Goal: Task Accomplishment & Management: Complete application form

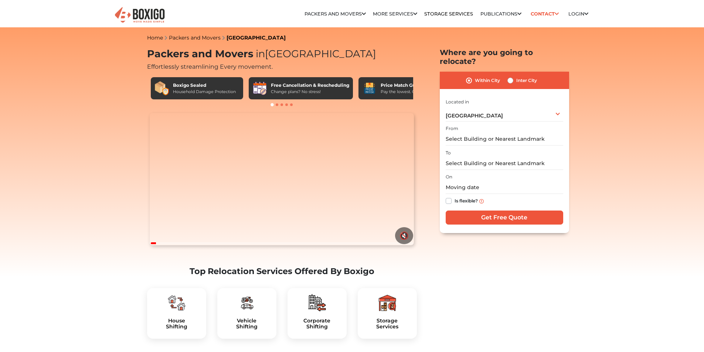
click at [482, 124] on div "From" at bounding box center [505, 135] width 118 height 22
click at [480, 133] on input "text" at bounding box center [505, 139] width 118 height 13
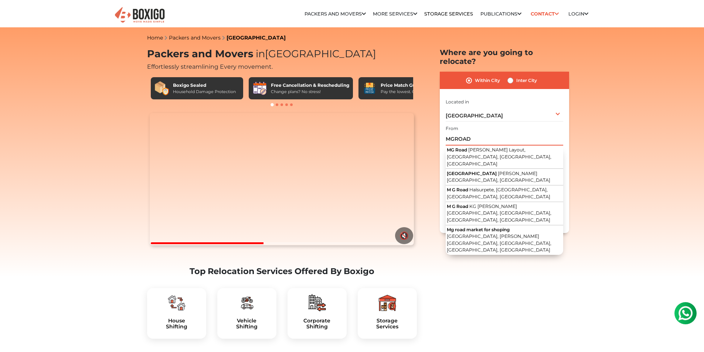
drag, startPoint x: 477, startPoint y: 134, endPoint x: 429, endPoint y: 137, distance: 47.8
click at [429, 137] on section "Packers and Movers in Bangalore Effortlessly streamlining Every movement. Boxig…" at bounding box center [492, 140] width 129 height 185
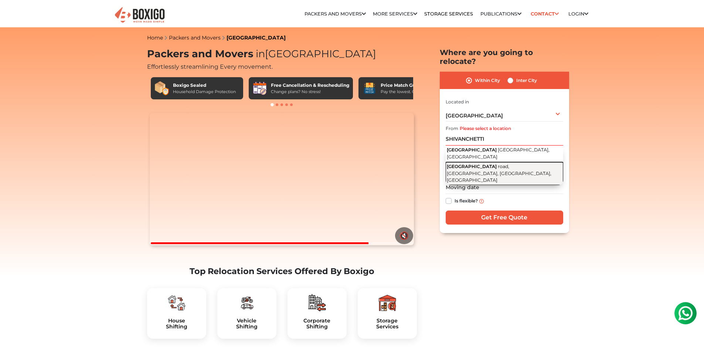
click at [513, 162] on button "Sivanchetti garden road road, Sivanchetti Gardens, Bengaluru, Karnataka" at bounding box center [505, 173] width 118 height 23
type input "Sivanchetti garden road, road, Sivanchetti Gardens, Bengaluru, Karnataka"
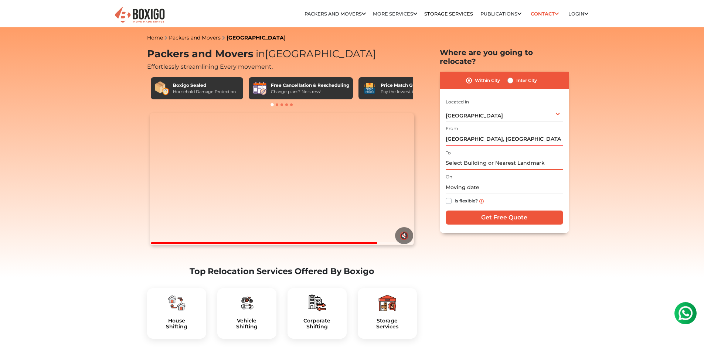
click at [512, 157] on input "text" at bounding box center [505, 163] width 118 height 13
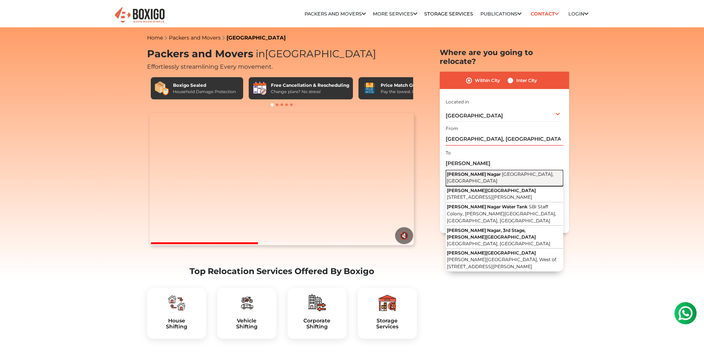
click at [501, 170] on button "Basaveshwara Nagar Bengaluru, Karnataka" at bounding box center [505, 178] width 118 height 17
type input "Basaveshwara Nagar, Bengaluru, Karnataka"
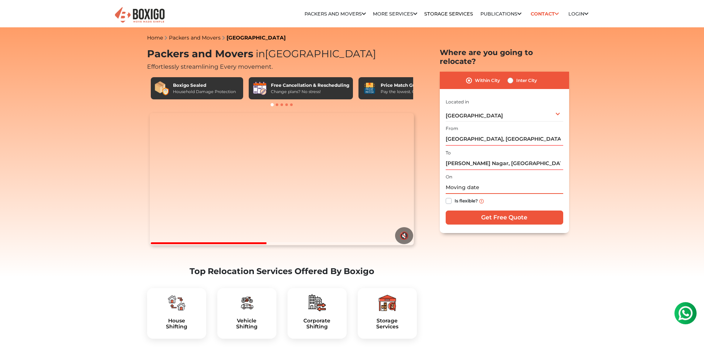
click at [496, 181] on input "text" at bounding box center [505, 187] width 118 height 13
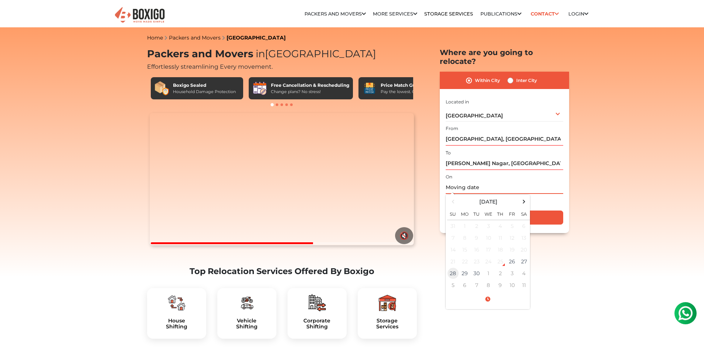
click at [458, 268] on td "28" at bounding box center [453, 274] width 12 height 12
click at [488, 181] on input "09/28/2025 12:00 AM" at bounding box center [505, 187] width 118 height 13
type input "09/28/2025 10:00 AM"
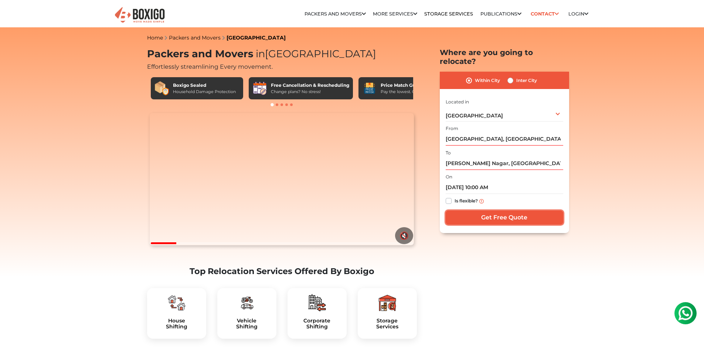
click at [522, 211] on input "Get Free Quote" at bounding box center [505, 218] width 118 height 14
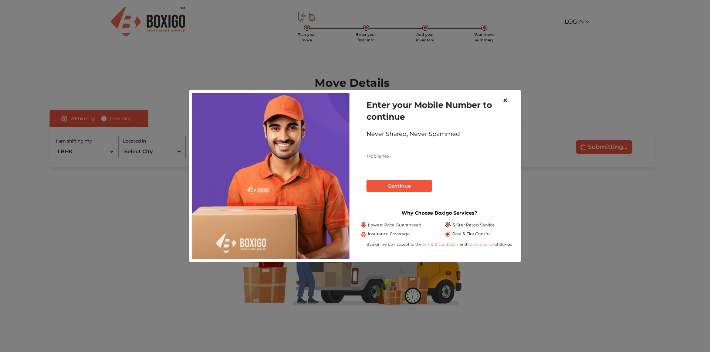
click at [505, 100] on span "×" at bounding box center [504, 100] width 5 height 11
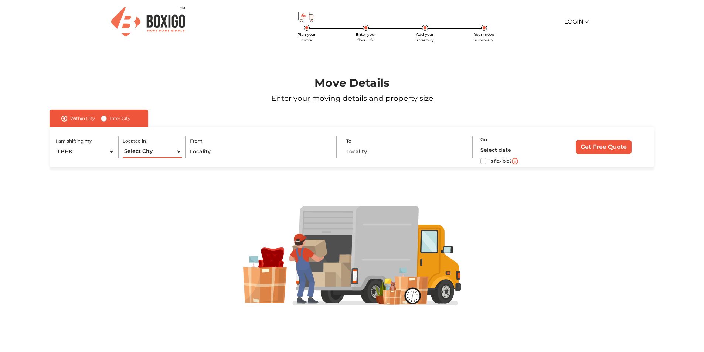
click at [167, 150] on select "Select City [GEOGRAPHIC_DATA] [GEOGRAPHIC_DATA] [GEOGRAPHIC_DATA] [GEOGRAPHIC_D…" at bounding box center [152, 151] width 59 height 13
select select "[GEOGRAPHIC_DATA]"
click at [123, 145] on select "Select City [GEOGRAPHIC_DATA] [GEOGRAPHIC_DATA] [GEOGRAPHIC_DATA] [GEOGRAPHIC_D…" at bounding box center [152, 151] width 59 height 13
click at [211, 156] on input "text" at bounding box center [259, 151] width 139 height 13
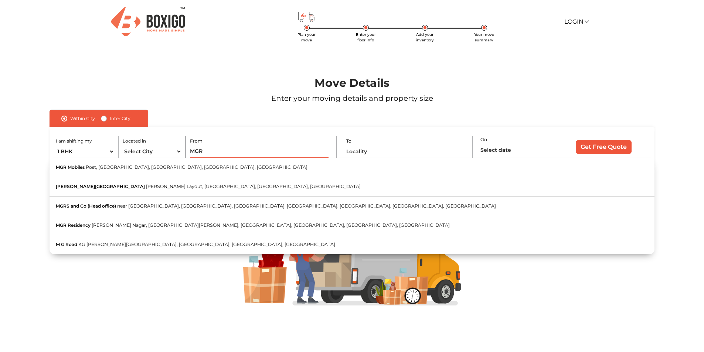
drag, startPoint x: 215, startPoint y: 155, endPoint x: 187, endPoint y: 155, distance: 27.7
click at [187, 155] on div "I am shifting my 1 BHK 2 BHK 3 BHK 3 + BHK FEW ITEMS Located in Select City [GE…" at bounding box center [352, 147] width 605 height 40
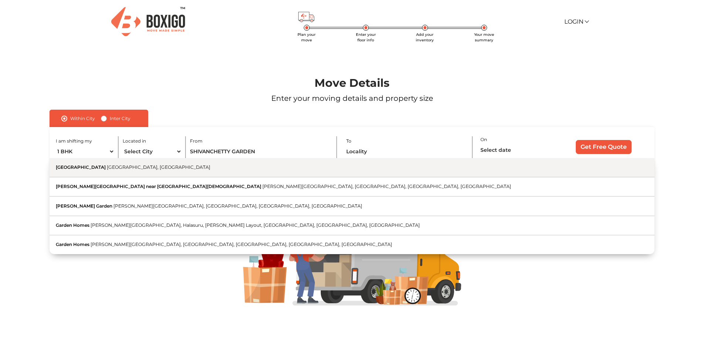
click at [166, 173] on button "[GEOGRAPHIC_DATA] [GEOGRAPHIC_DATA], [GEOGRAPHIC_DATA]" at bounding box center [352, 167] width 605 height 19
type input "[GEOGRAPHIC_DATA], [GEOGRAPHIC_DATA], [GEOGRAPHIC_DATA]"
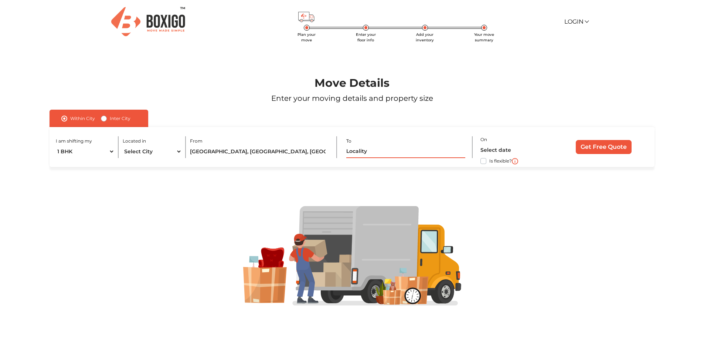
click at [385, 155] on input "text" at bounding box center [405, 151] width 119 height 13
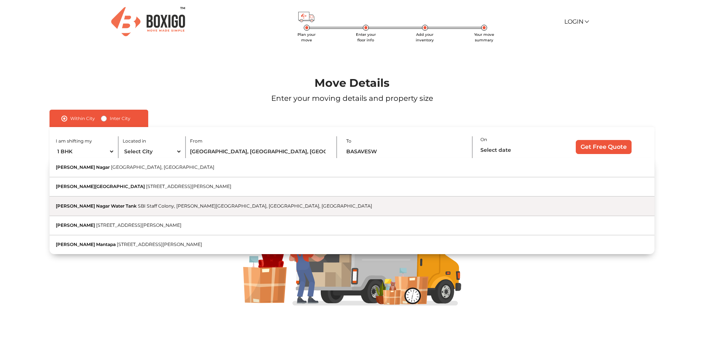
click at [179, 201] on button "[PERSON_NAME] Nagar Water Tank SBI Staff Colony, [PERSON_NAME][GEOGRAPHIC_DATA]…" at bounding box center [352, 206] width 605 height 19
type input "[PERSON_NAME] Nagar Water Tank, SBI Staff Colony, [PERSON_NAME][GEOGRAPHIC_DATA…"
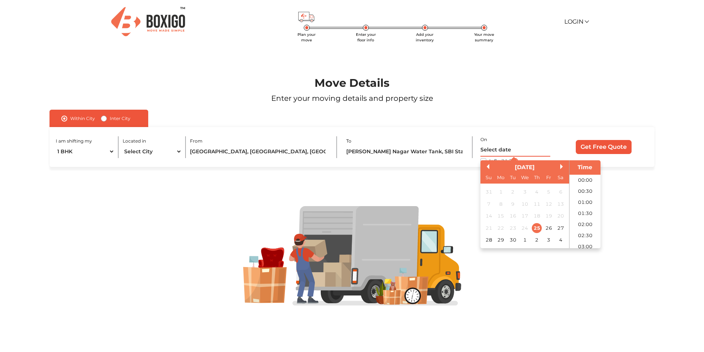
click at [501, 147] on input "text" at bounding box center [516, 150] width 70 height 13
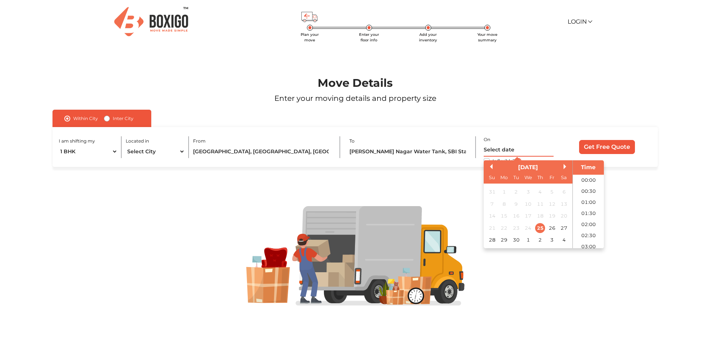
scroll to position [180, 0]
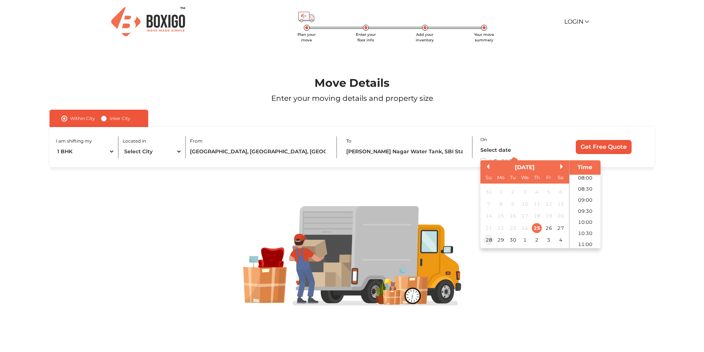
click at [492, 240] on div "28" at bounding box center [489, 240] width 10 height 10
type input "[DATE] 12:00 AM"
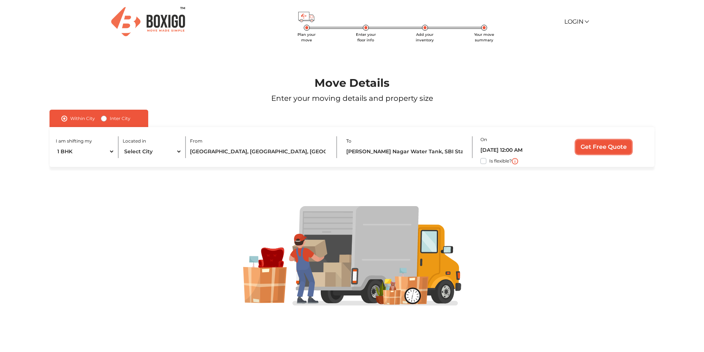
click at [613, 147] on input "Get Free Quote" at bounding box center [604, 147] width 56 height 14
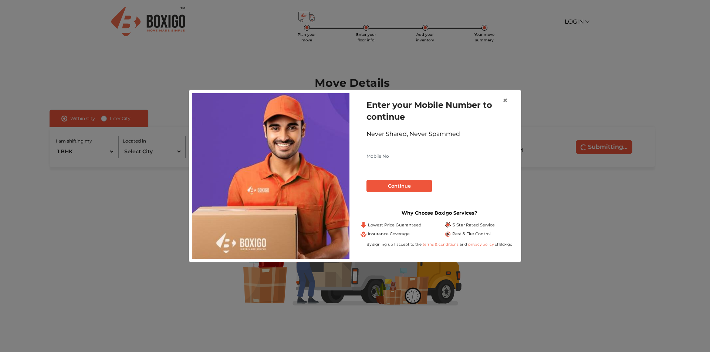
click at [431, 152] on input "text" at bounding box center [439, 156] width 146 height 12
type input "9603262450"
click at [366, 180] on button "Continue" at bounding box center [398, 186] width 65 height 13
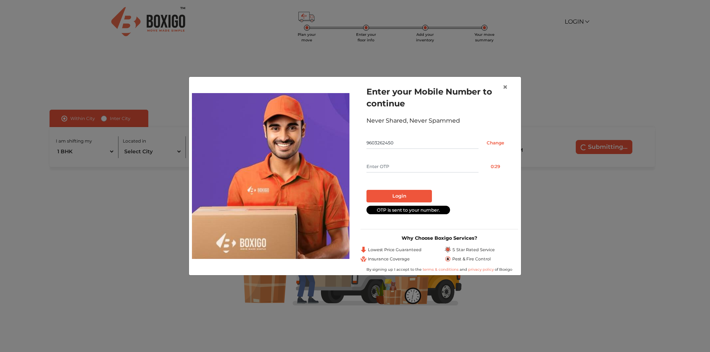
click at [385, 170] on input "text" at bounding box center [422, 167] width 112 height 12
type input "7519"
click at [394, 198] on button "Login" at bounding box center [398, 196] width 65 height 13
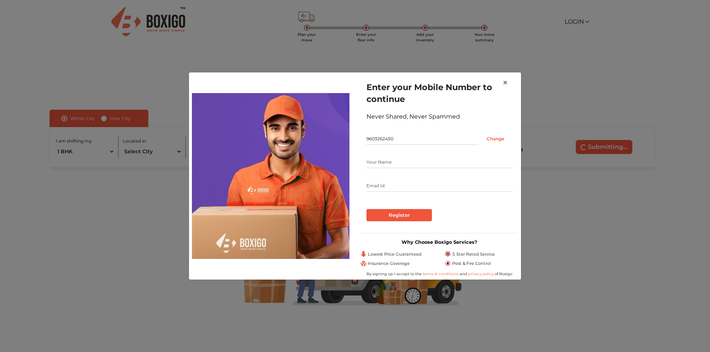
click at [375, 168] on input "text" at bounding box center [439, 162] width 146 height 12
type input "[PERSON_NAME]"
type input "[EMAIL_ADDRESS][DOMAIN_NAME]"
click at [366, 209] on input "Register" at bounding box center [398, 215] width 65 height 13
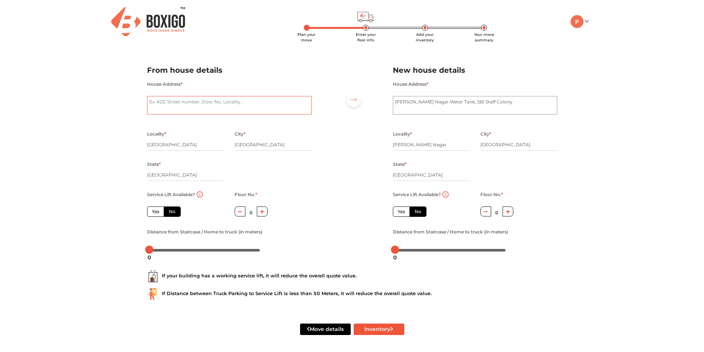
click at [166, 108] on textarea "House Address *" at bounding box center [229, 105] width 164 height 18
click at [162, 112] on textarea "House Address *" at bounding box center [229, 105] width 164 height 18
type textarea "[STREET_ADDRESS][PERSON_NAME]"
click at [208, 148] on input "[GEOGRAPHIC_DATA]" at bounding box center [185, 145] width 77 height 12
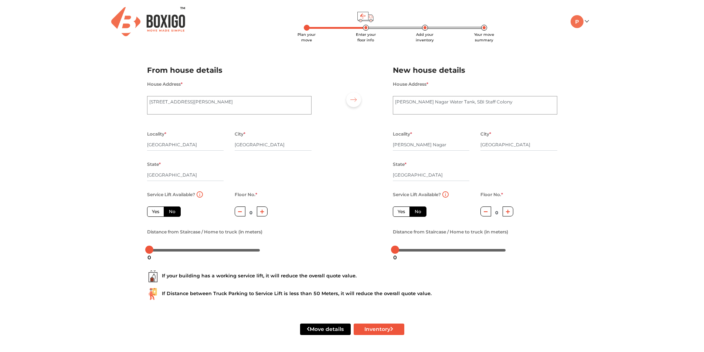
click at [175, 214] on label "No" at bounding box center [172, 212] width 17 height 10
click at [174, 213] on input "No" at bounding box center [171, 210] width 5 height 5
radio input "true"
click at [258, 210] on button "button" at bounding box center [262, 212] width 11 height 10
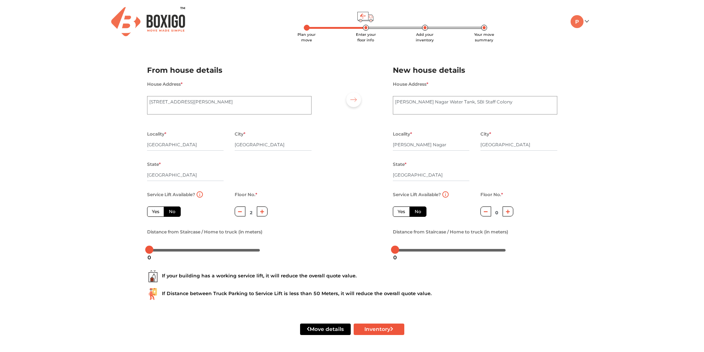
click at [258, 210] on button "button" at bounding box center [262, 212] width 11 height 10
type input "3"
click at [373, 331] on button "Inventory" at bounding box center [379, 329] width 51 height 11
radio input "true"
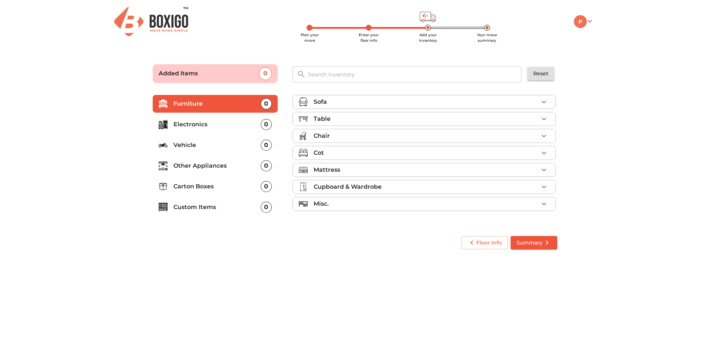
click at [319, 138] on p "Chair" at bounding box center [321, 136] width 16 height 9
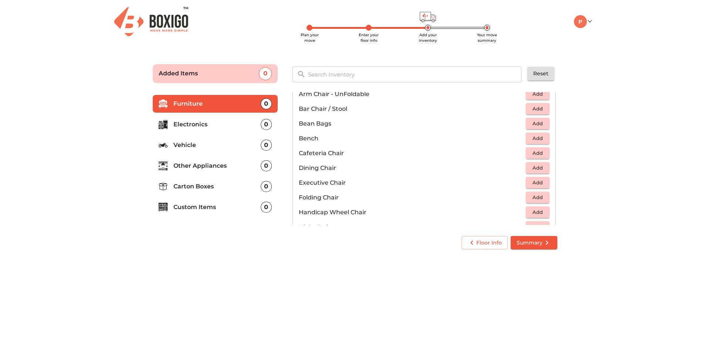
scroll to position [37, 0]
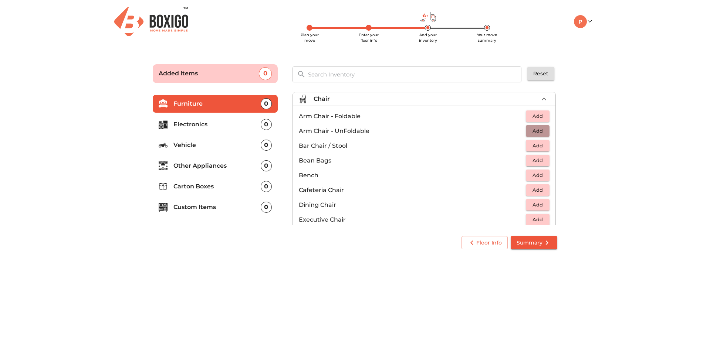
click at [529, 128] on span "Add" at bounding box center [537, 131] width 16 height 9
click at [539, 129] on icon "button" at bounding box center [543, 131] width 9 height 9
click at [529, 250] on button "Summary" at bounding box center [534, 243] width 47 height 14
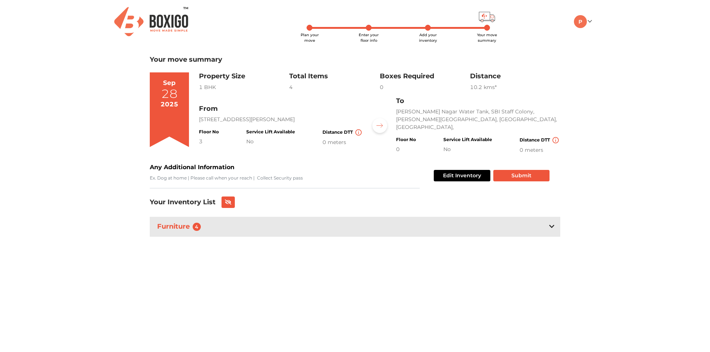
click at [556, 228] on div "Furniture 4" at bounding box center [355, 227] width 410 height 20
click at [550, 224] on icon at bounding box center [551, 227] width 5 height 6
click at [448, 170] on button "Edit Inventory" at bounding box center [462, 175] width 57 height 11
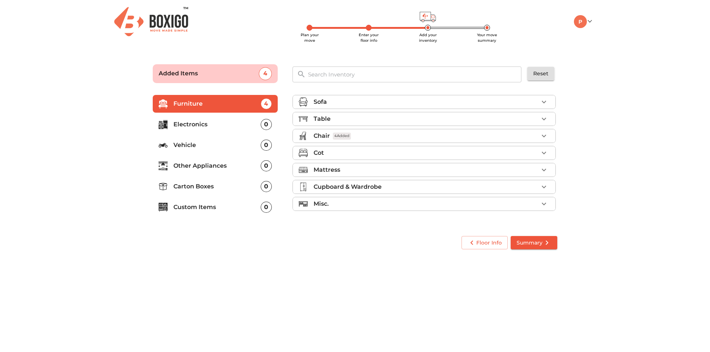
click at [204, 121] on p "Electronics" at bounding box center [216, 124] width 87 height 9
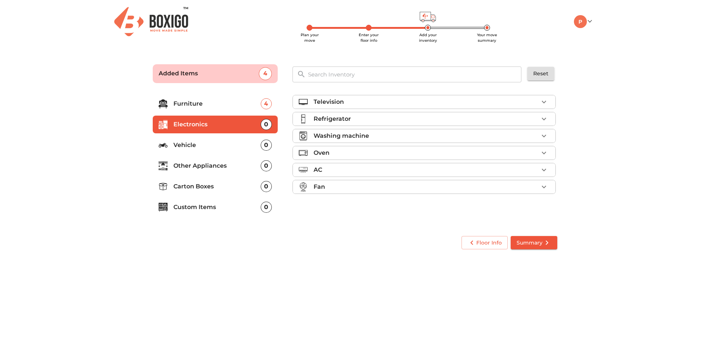
click at [365, 139] on p "Washing machine" at bounding box center [340, 136] width 55 height 9
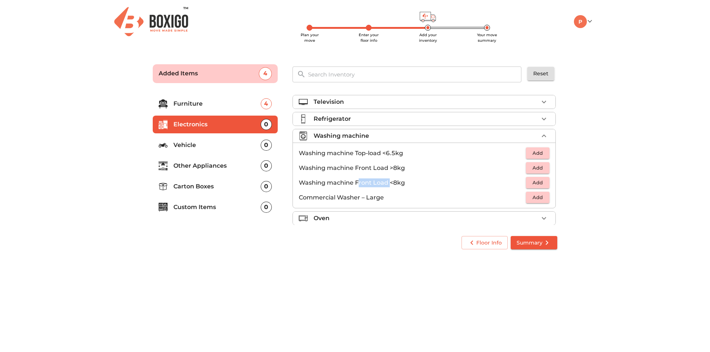
drag, startPoint x: 359, startPoint y: 186, endPoint x: 391, endPoint y: 186, distance: 31.4
click at [391, 186] on p "Washing machine Front Load <8kg" at bounding box center [412, 183] width 227 height 9
click at [536, 153] on span "Add" at bounding box center [537, 153] width 16 height 9
click at [339, 98] on p "Television" at bounding box center [328, 102] width 30 height 9
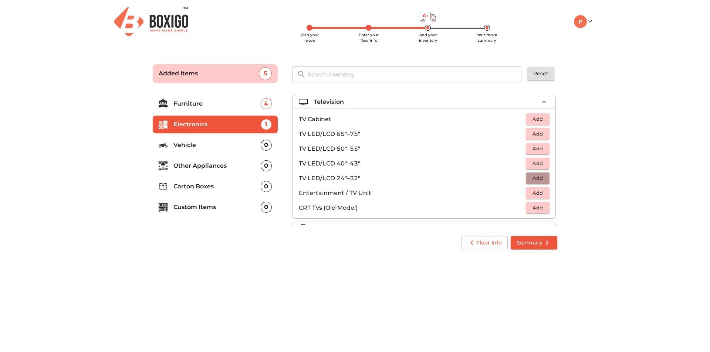
click at [536, 180] on span "Add" at bounding box center [537, 178] width 16 height 9
click at [420, 241] on div "Floor Info Summary" at bounding box center [355, 243] width 410 height 20
click at [373, 85] on div "Television 1 Added TV Cabinet Add TV LED/LCD 65"–75" Add TV LED/LCD 50"–55" Add…" at bounding box center [424, 159] width 279 height 149
click at [400, 241] on div "Floor Info Summary" at bounding box center [355, 243] width 410 height 20
click at [537, 238] on span "Summary" at bounding box center [533, 242] width 35 height 9
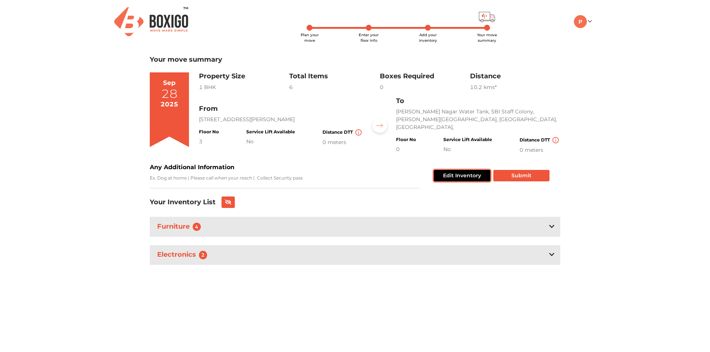
click at [467, 176] on button "Edit Inventory" at bounding box center [462, 175] width 57 height 11
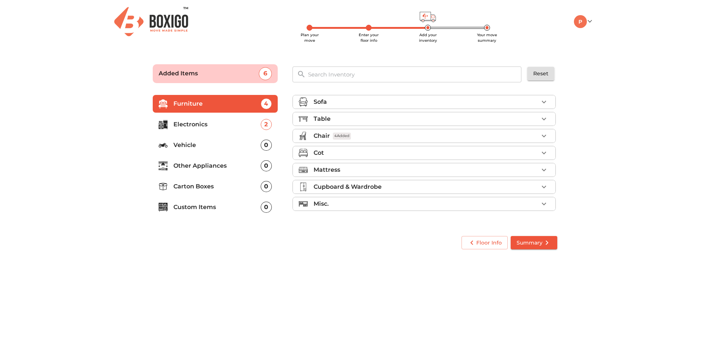
click at [250, 142] on p "Vehicle" at bounding box center [216, 145] width 87 height 9
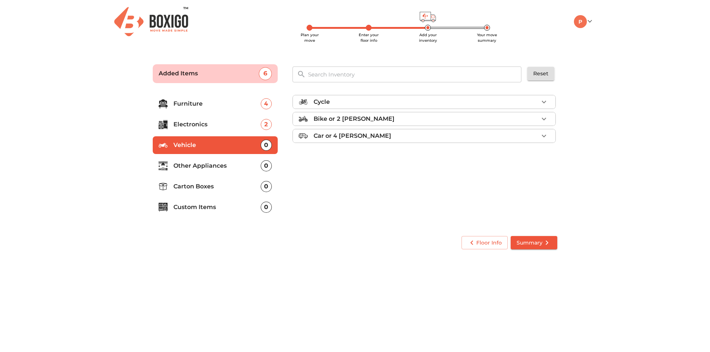
click at [237, 163] on p "Other Appliances" at bounding box center [216, 166] width 87 height 9
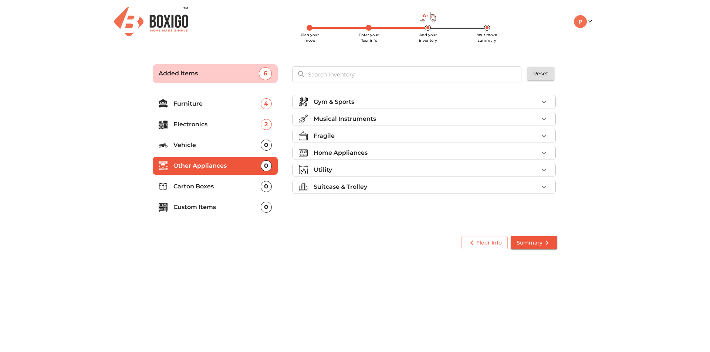
click at [345, 155] on p "Home Appliances" at bounding box center [340, 153] width 54 height 9
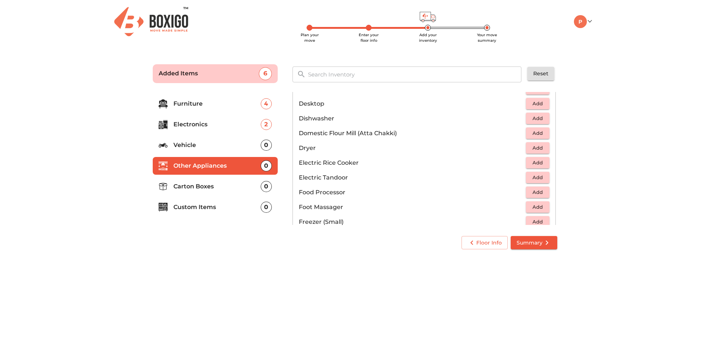
scroll to position [259, 0]
click at [536, 167] on span "Add" at bounding box center [537, 163] width 16 height 9
click at [537, 177] on span "Add" at bounding box center [537, 177] width 16 height 9
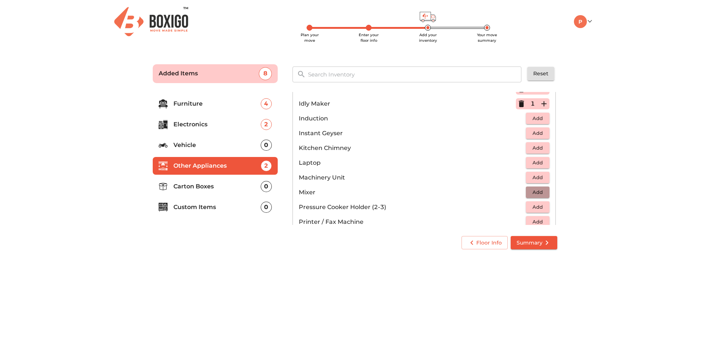
click at [536, 191] on span "Add" at bounding box center [537, 192] width 16 height 9
click at [534, 204] on span "Add" at bounding box center [537, 207] width 16 height 9
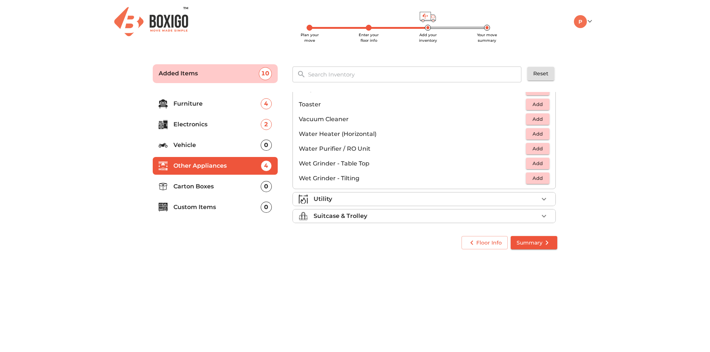
scroll to position [513, 0]
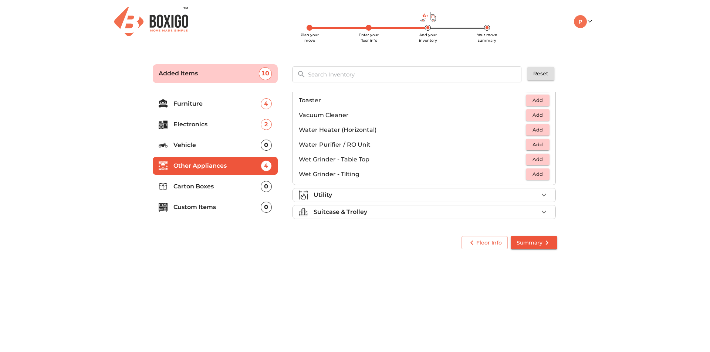
click at [374, 195] on div "Utility" at bounding box center [425, 195] width 225 height 9
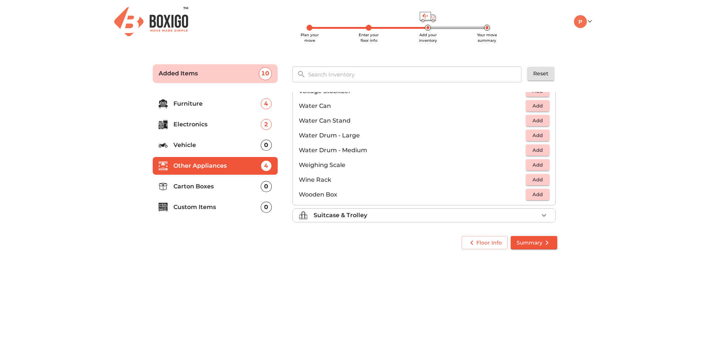
scroll to position [558, 0]
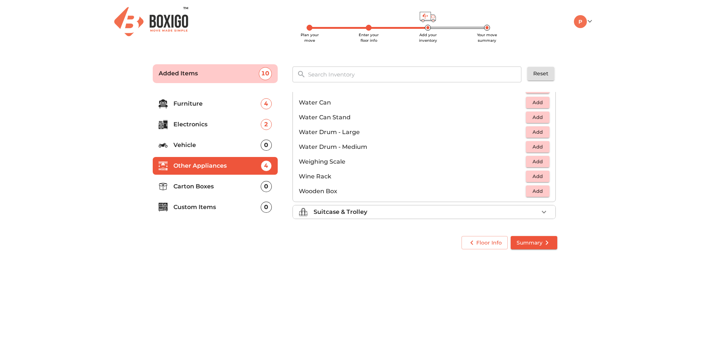
click at [393, 217] on li "Suitcase & Trolley" at bounding box center [424, 212] width 262 height 13
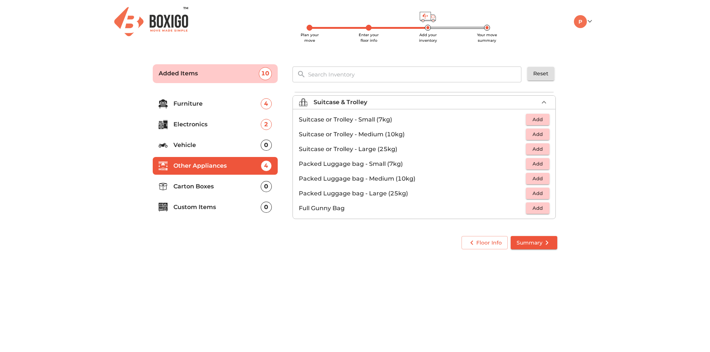
scroll to position [85, 0]
click at [536, 134] on span "Add" at bounding box center [537, 134] width 16 height 9
click at [533, 118] on span "Add" at bounding box center [537, 119] width 16 height 9
click at [538, 244] on span "Summary" at bounding box center [533, 242] width 35 height 9
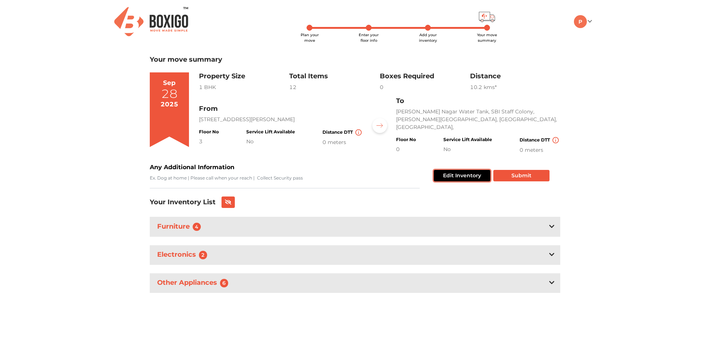
click at [460, 176] on button "Edit Inventory" at bounding box center [462, 175] width 57 height 11
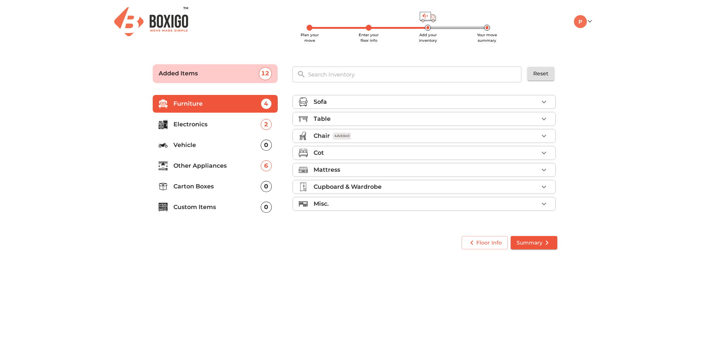
click at [211, 206] on p "Custom Items" at bounding box center [216, 207] width 87 height 9
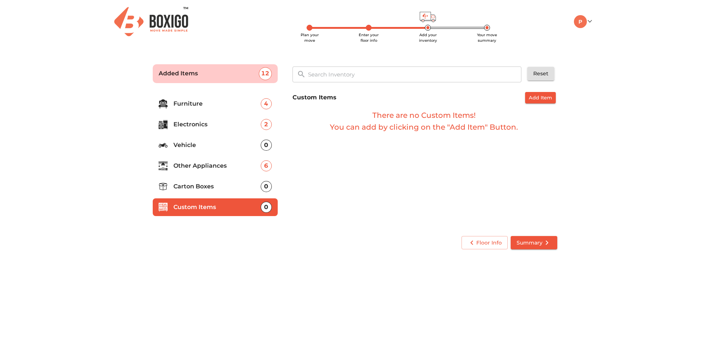
click at [207, 196] on ul "Furniture 4 Electronics 2 Vehicle 0 Other Appliances 6 Carton Boxes 0 Custom It…" at bounding box center [215, 157] width 125 height 130
click at [539, 97] on span "Add Item" at bounding box center [540, 98] width 23 height 9
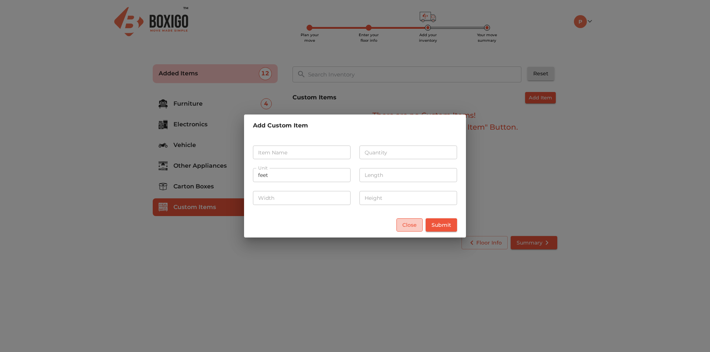
click at [408, 228] on span "Close" at bounding box center [409, 225] width 14 height 9
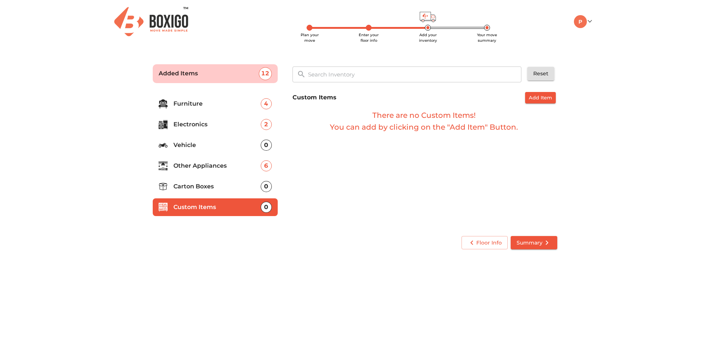
click at [199, 189] on p "Carton Boxes" at bounding box center [216, 186] width 87 height 9
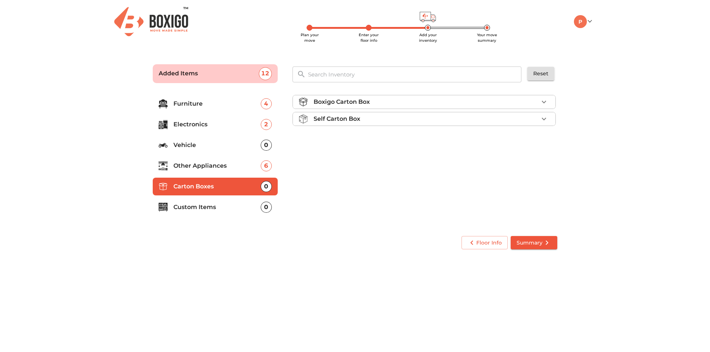
click at [380, 105] on div "Boxigo Carton Box" at bounding box center [425, 102] width 225 height 9
click at [542, 244] on span "Summary" at bounding box center [533, 242] width 35 height 9
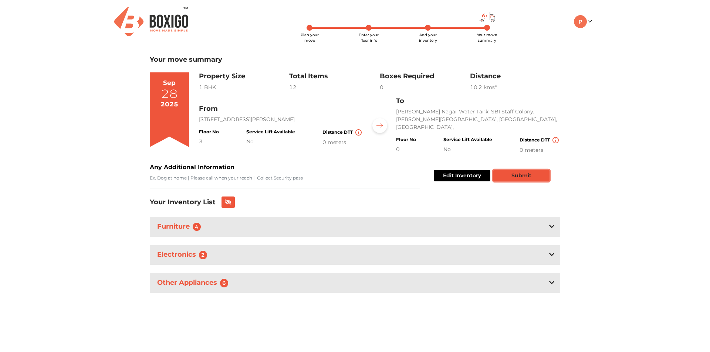
click at [516, 175] on button "Submit" at bounding box center [521, 175] width 56 height 11
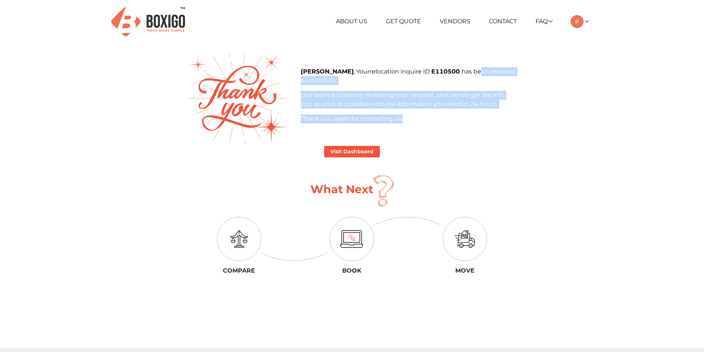
drag, startPoint x: 454, startPoint y: 72, endPoint x: 471, endPoint y: 136, distance: 65.3
click at [471, 136] on div "[PERSON_NAME] , Your relocation inquire ID E110500 has been received successful…" at bounding box center [352, 98] width 339 height 92
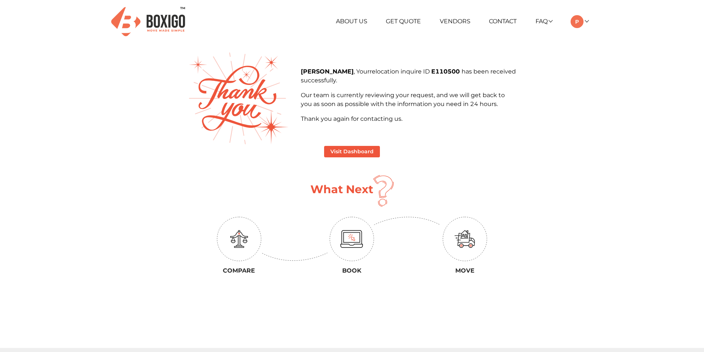
click at [420, 149] on div "Visit Dashboard" at bounding box center [352, 151] width 328 height 11
